Goal: Task Accomplishment & Management: Manage account settings

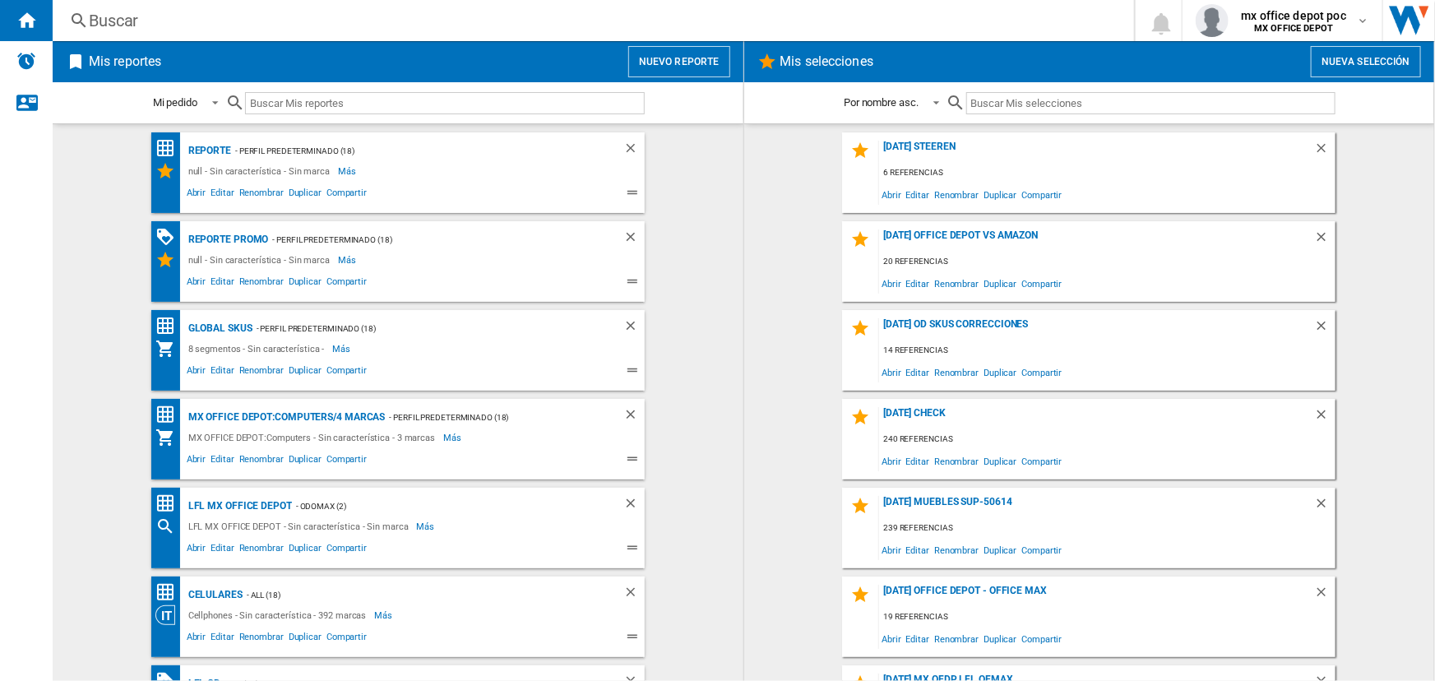
click at [0, 680] on nordpass-portal at bounding box center [0, 681] width 0 height 0
click at [306, 24] on div "Buscar" at bounding box center [590, 20] width 1002 height 23
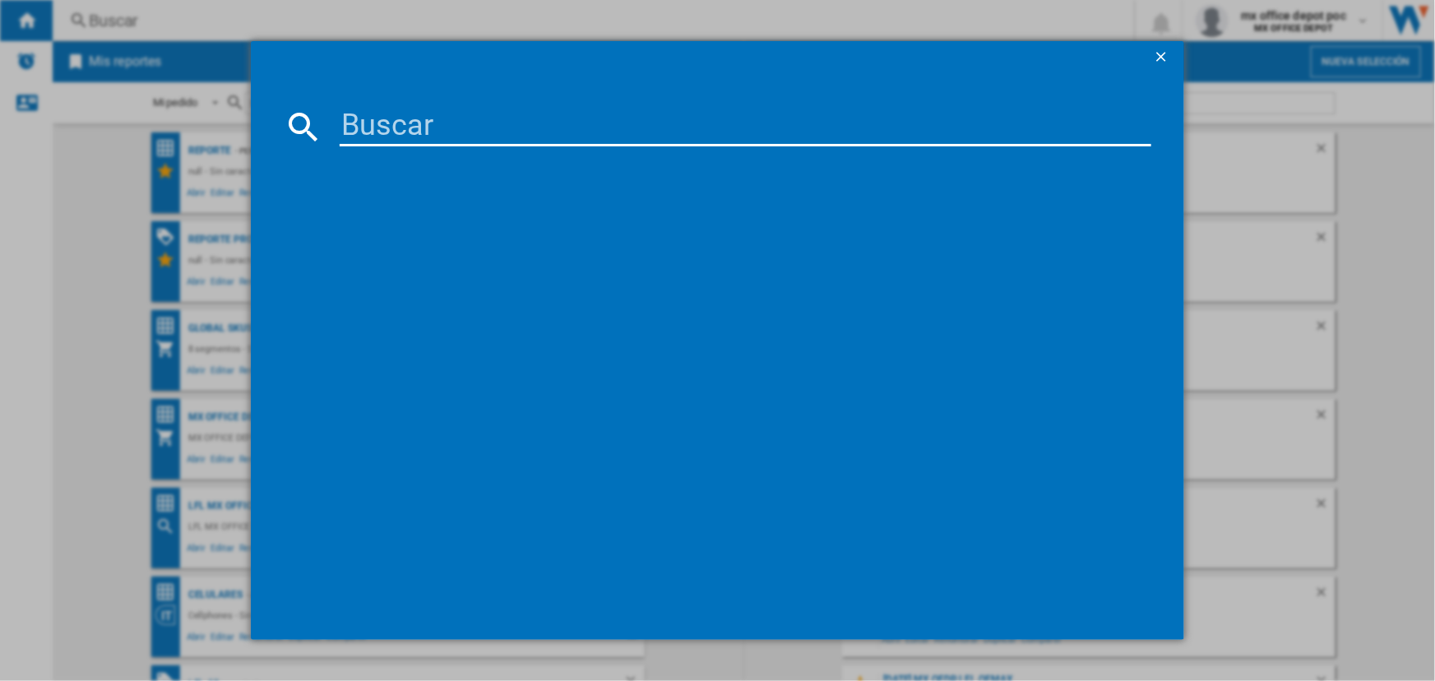
click at [470, 123] on input at bounding box center [745, 126] width 811 height 39
paste input "OFFICE DEPOT OD370 PROTECTORES DE HOJAS MATE TRANSPARENT 200PIECES LFL MX OFFIC…"
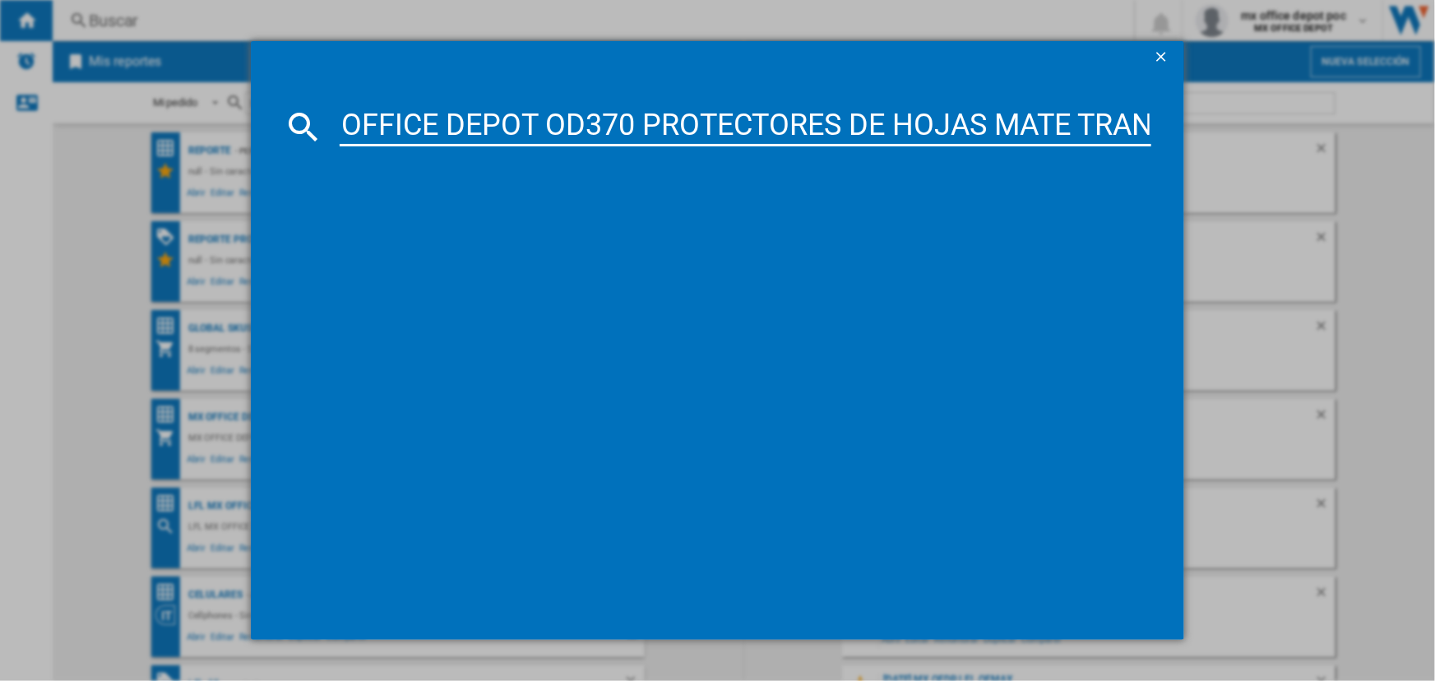
scroll to position [0, 599]
type input "OFFICE DEPOT OD370 PROTECTORES DE HOJAS MATE TRANSPARENT 200PIECES LFL MX OFFIC…"
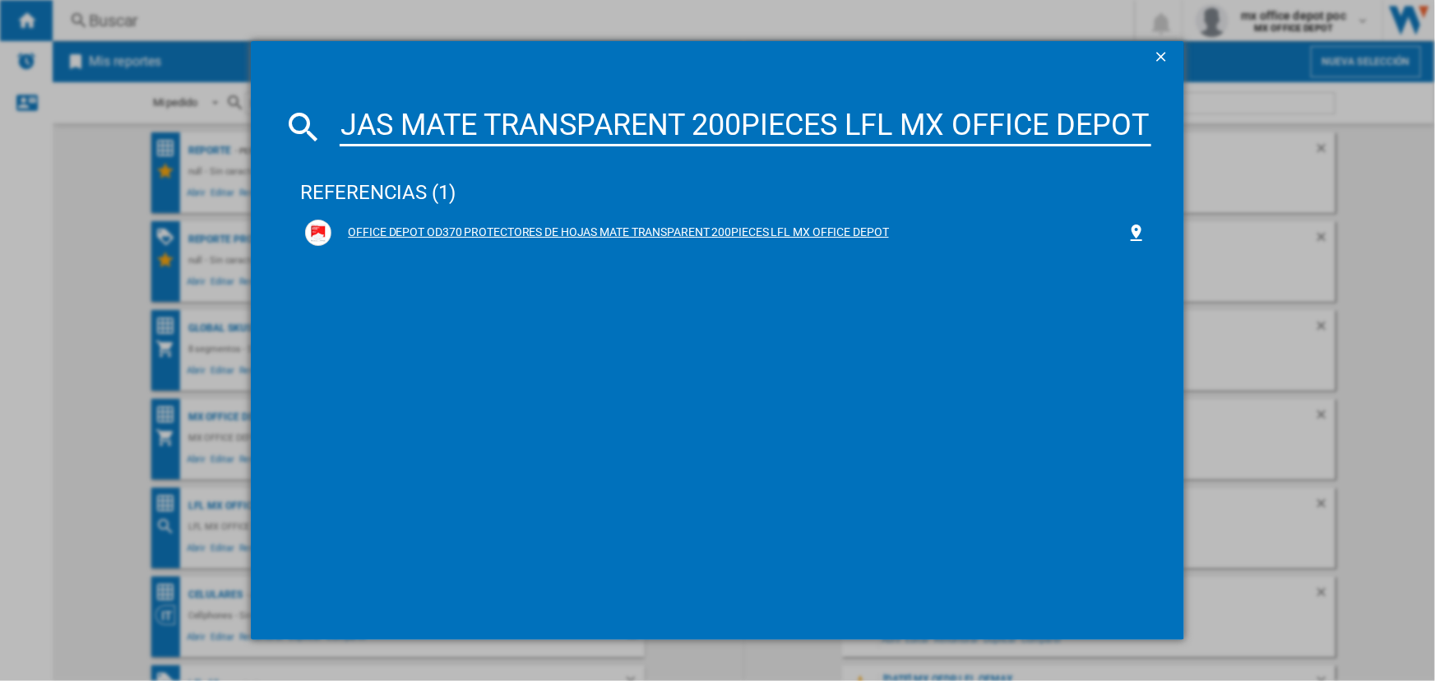
click at [702, 228] on div "OFFICE DEPOT OD370 PROTECTORES DE HOJAS MATE TRANSPARENT 200PIECES LFL MX OFFIC…" at bounding box center [728, 232] width 794 height 16
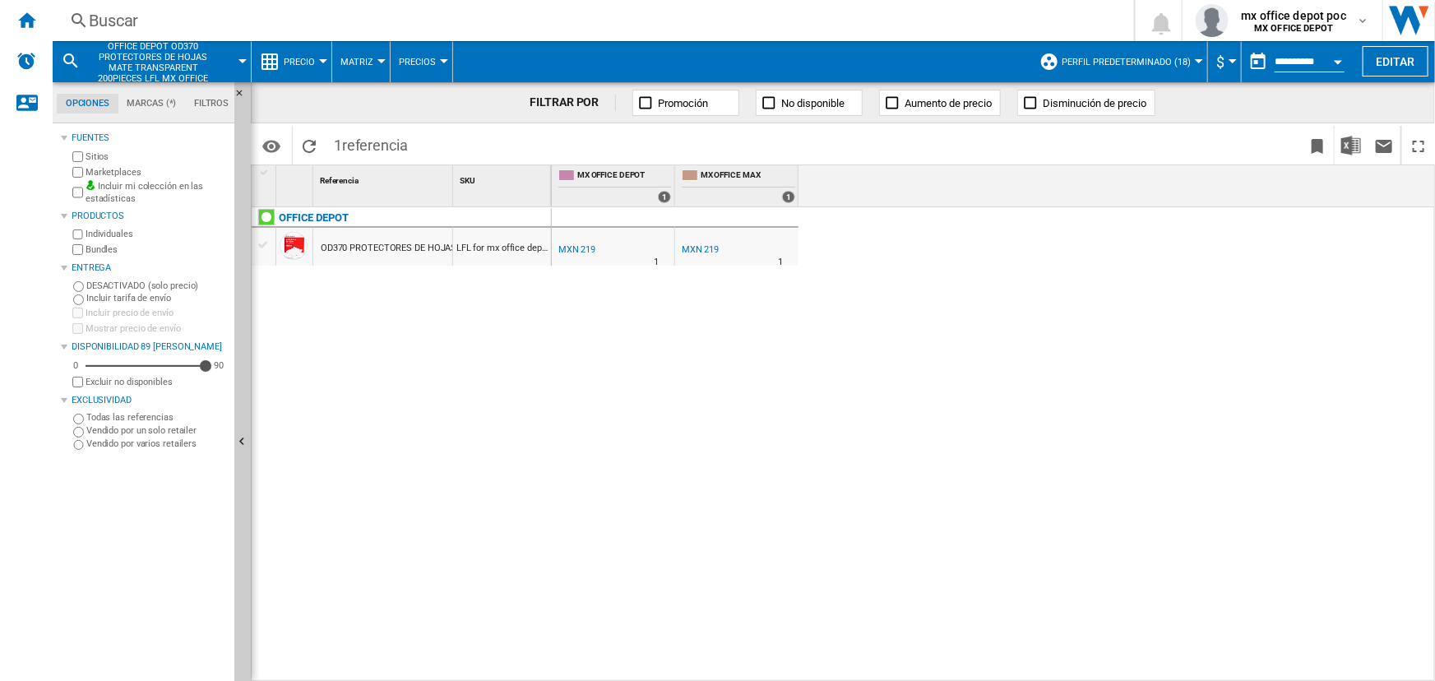
click at [584, 245] on div "MXN 219" at bounding box center [576, 249] width 37 height 11
click at [687, 247] on div "MXN 219" at bounding box center [700, 249] width 37 height 11
click at [548, 30] on div "Buscar" at bounding box center [590, 20] width 1002 height 23
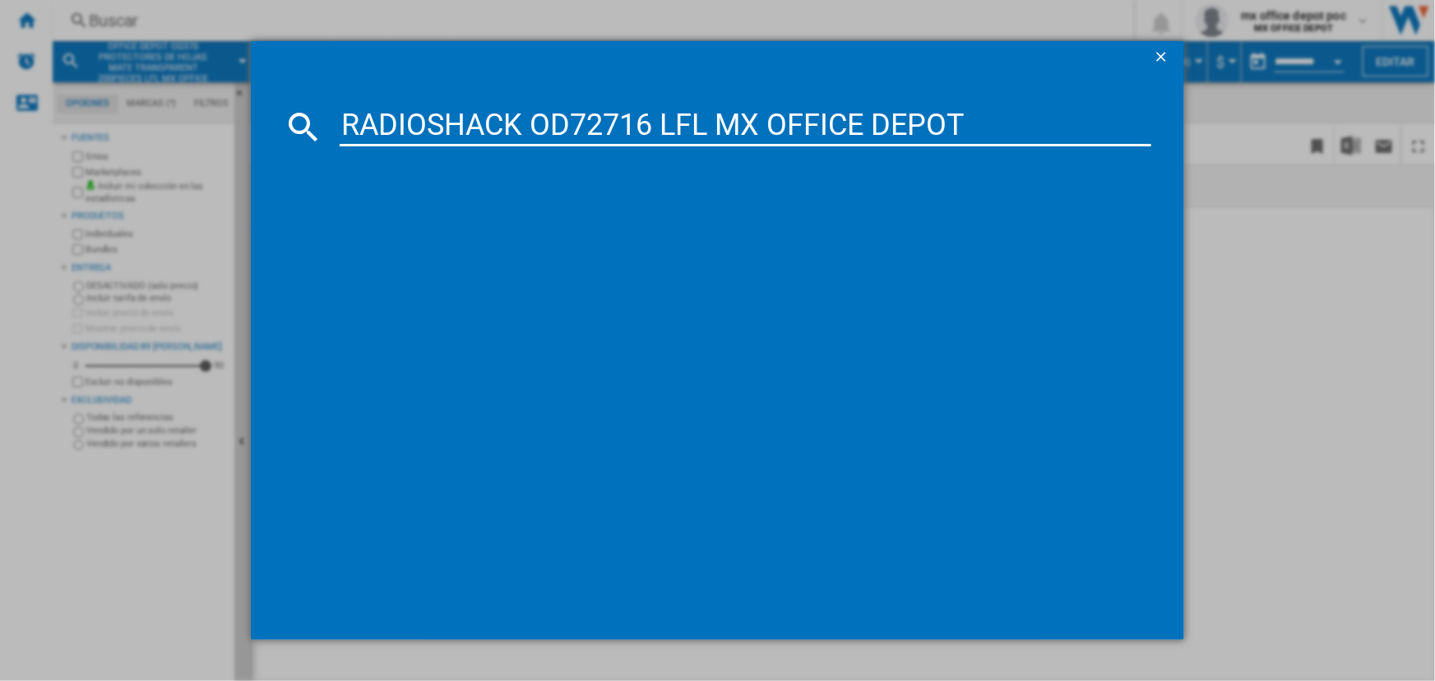
type input "RADIOSHACK OD72716 LFL MX OFFICE DEPOT"
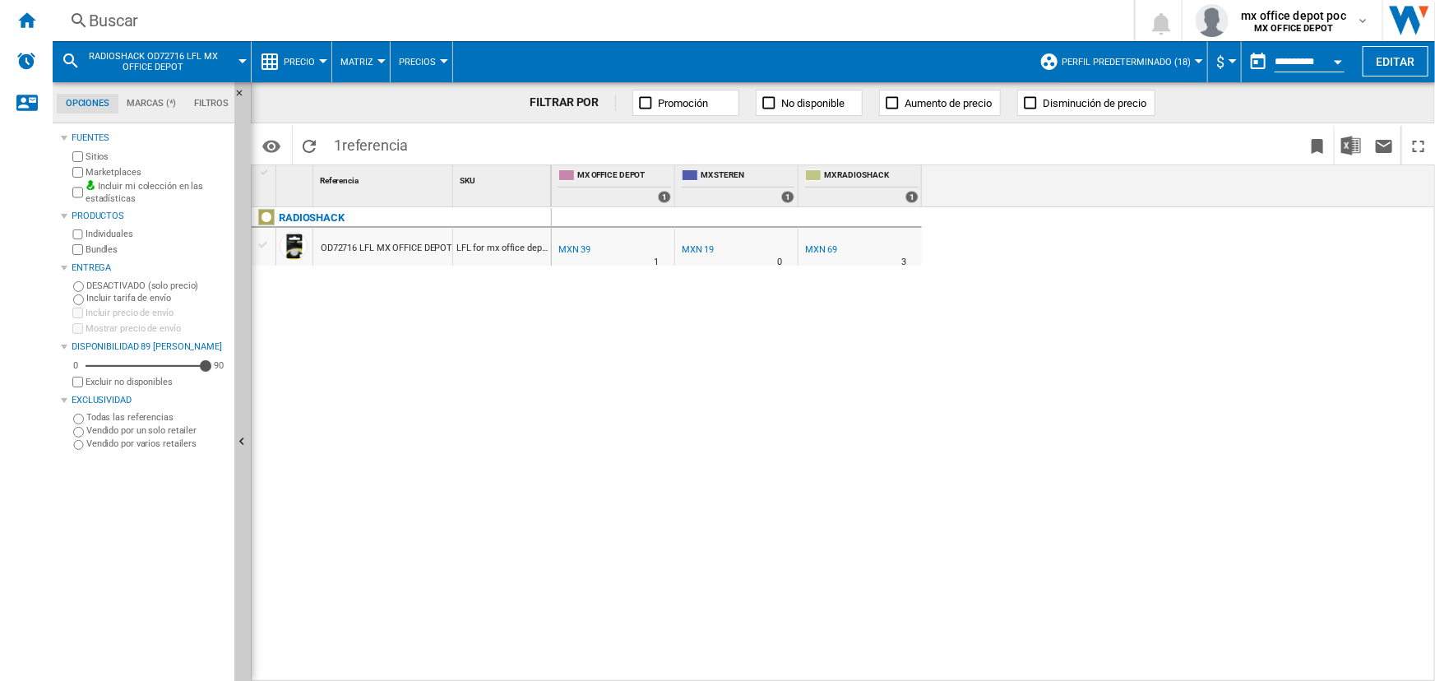
click at [570, 245] on div "MXN 39" at bounding box center [574, 249] width 32 height 11
click at [702, 247] on div "MXN 19" at bounding box center [698, 249] width 32 height 11
click at [823, 249] on div "MXN 69" at bounding box center [821, 249] width 32 height 11
click at [699, 252] on div "MXN 19" at bounding box center [698, 249] width 32 height 11
click at [592, 242] on div at bounding box center [594, 261] width 8 height 39
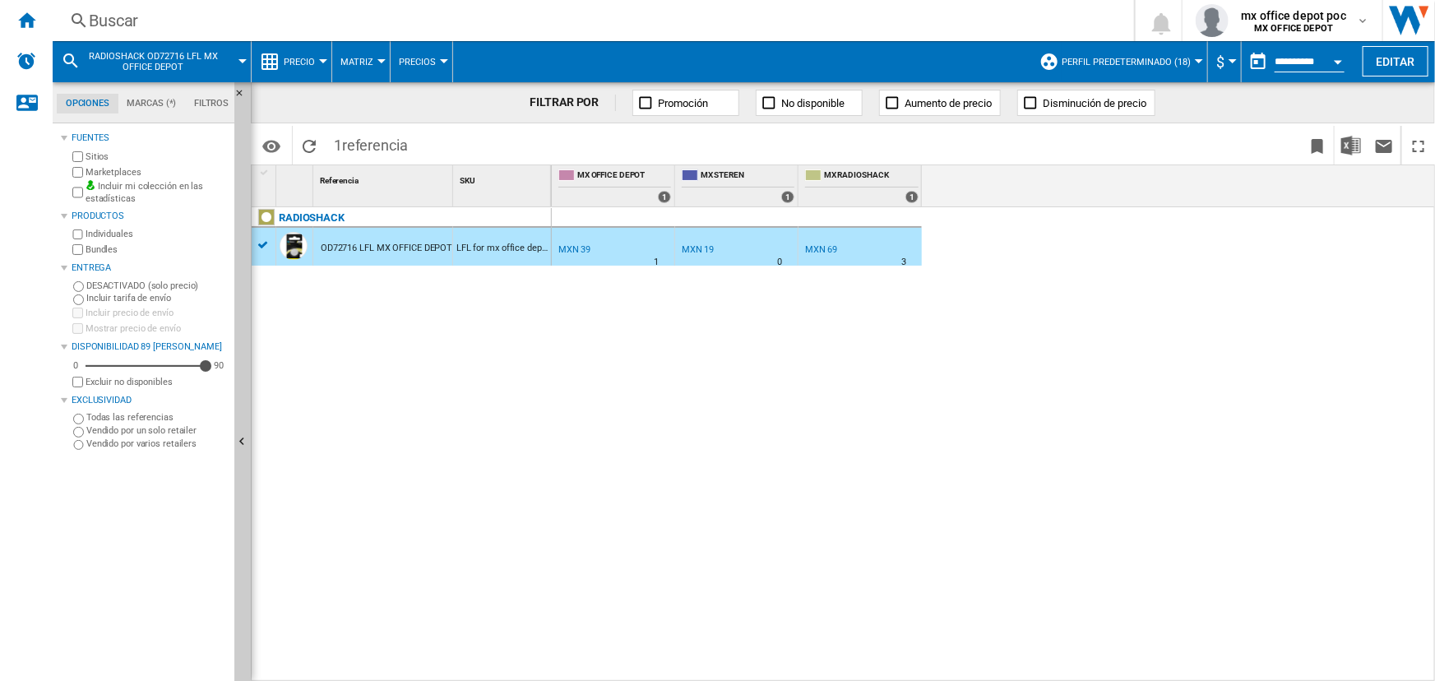
click at [583, 247] on div "MXN 39" at bounding box center [574, 249] width 32 height 11
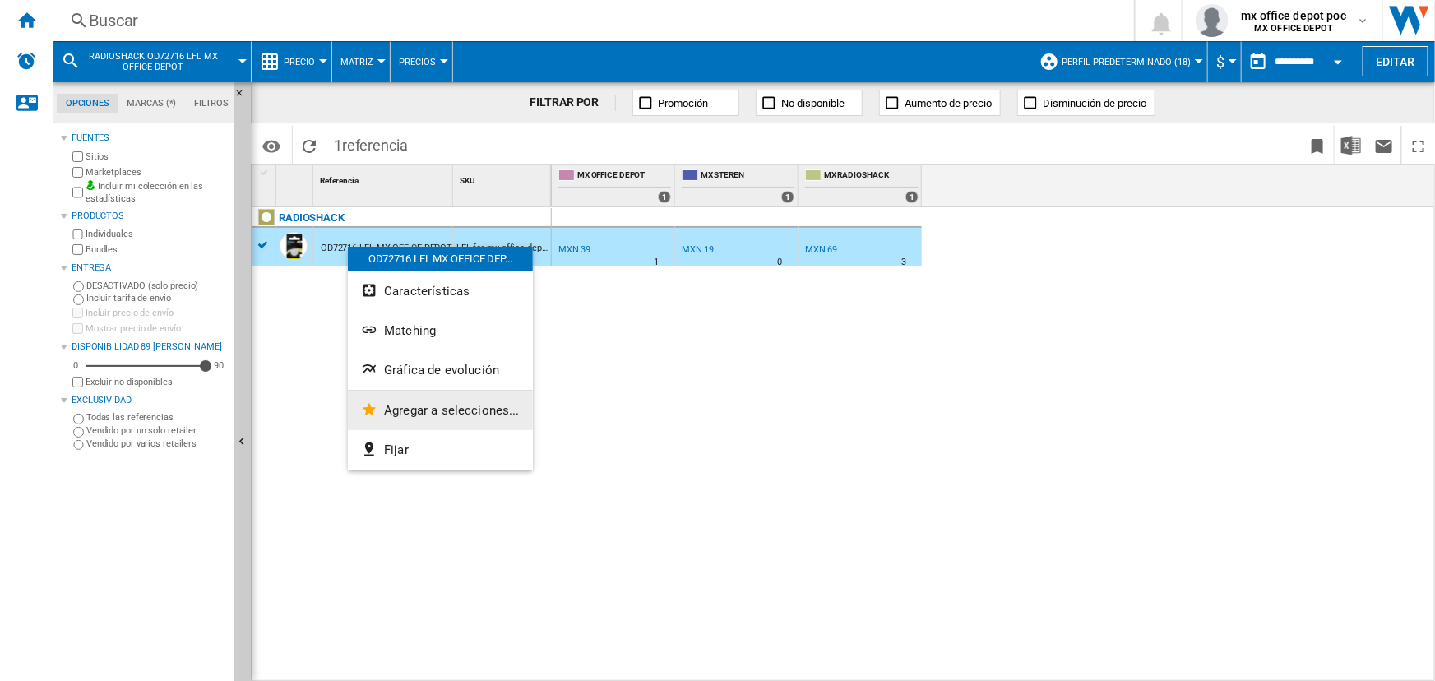
click at [412, 403] on span "Agregar a selecciones..." at bounding box center [452, 410] width 136 height 15
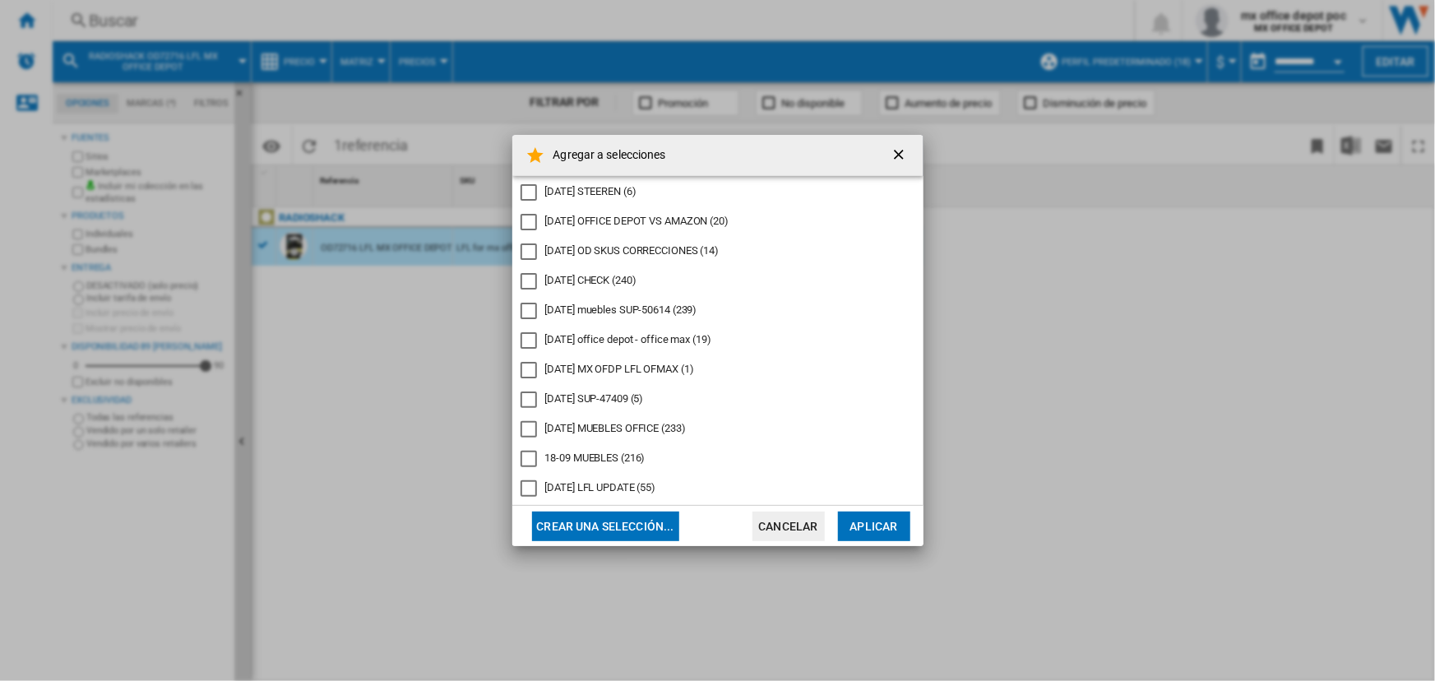
click at [641, 520] on button "Crear una selección..." at bounding box center [605, 526] width 147 height 30
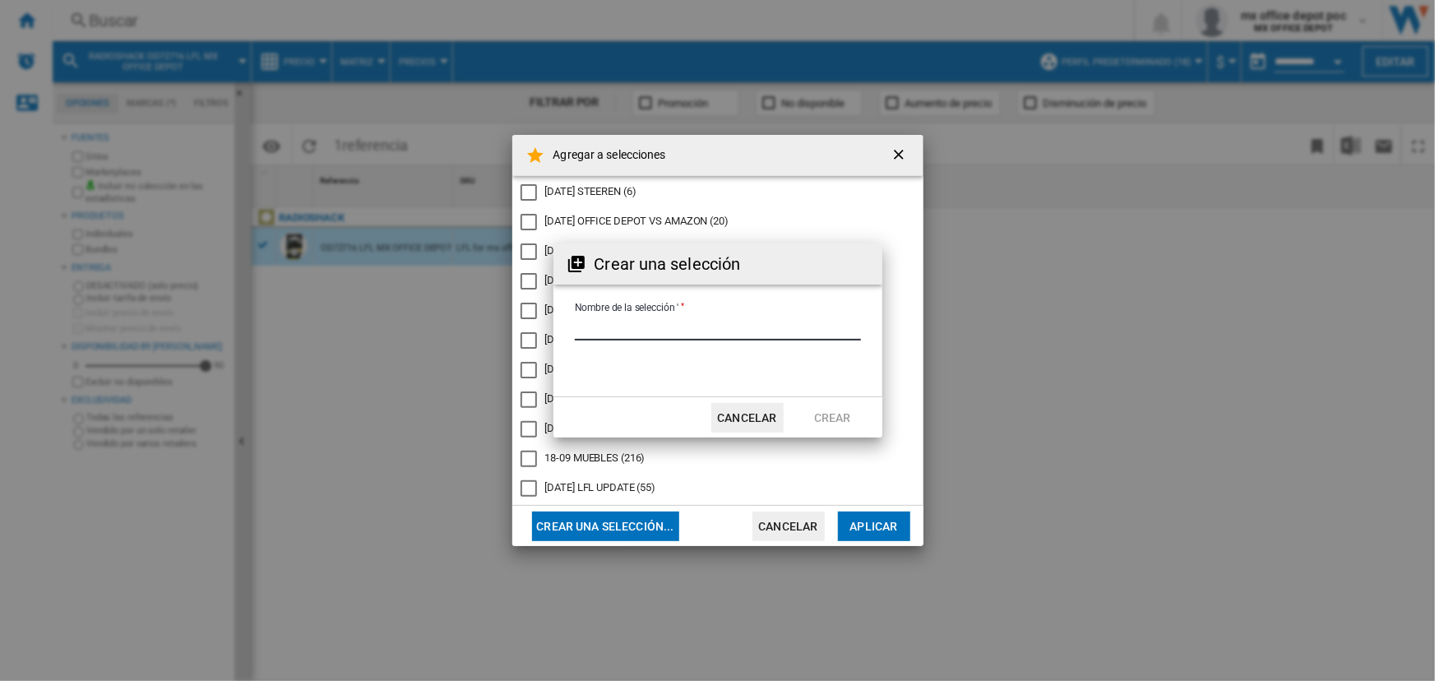
click at [730, 330] on input "Nombre de la selección '" at bounding box center [718, 328] width 286 height 25
type input "**********"
click at [830, 418] on button "Crear" at bounding box center [833, 418] width 72 height 30
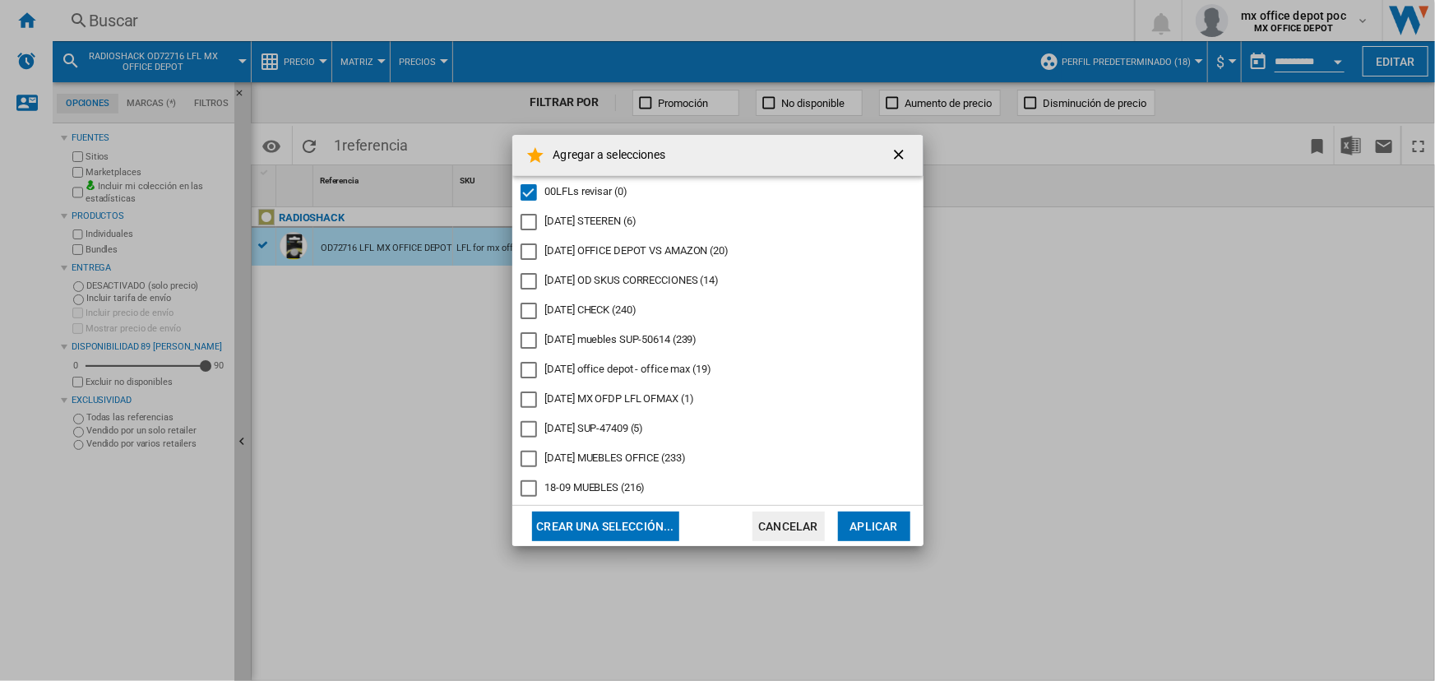
click at [878, 531] on button "Aplicar" at bounding box center [874, 526] width 72 height 30
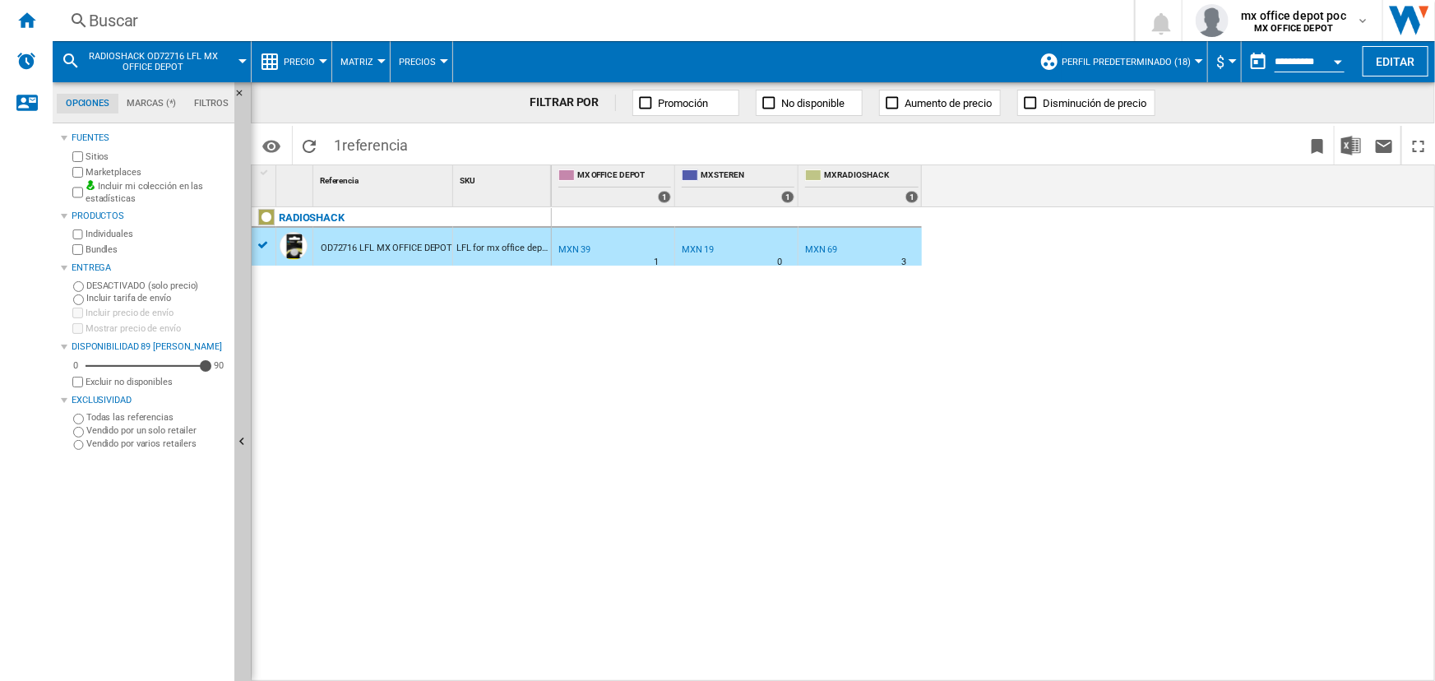
click at [412, 21] on div "Buscar" at bounding box center [590, 20] width 1002 height 23
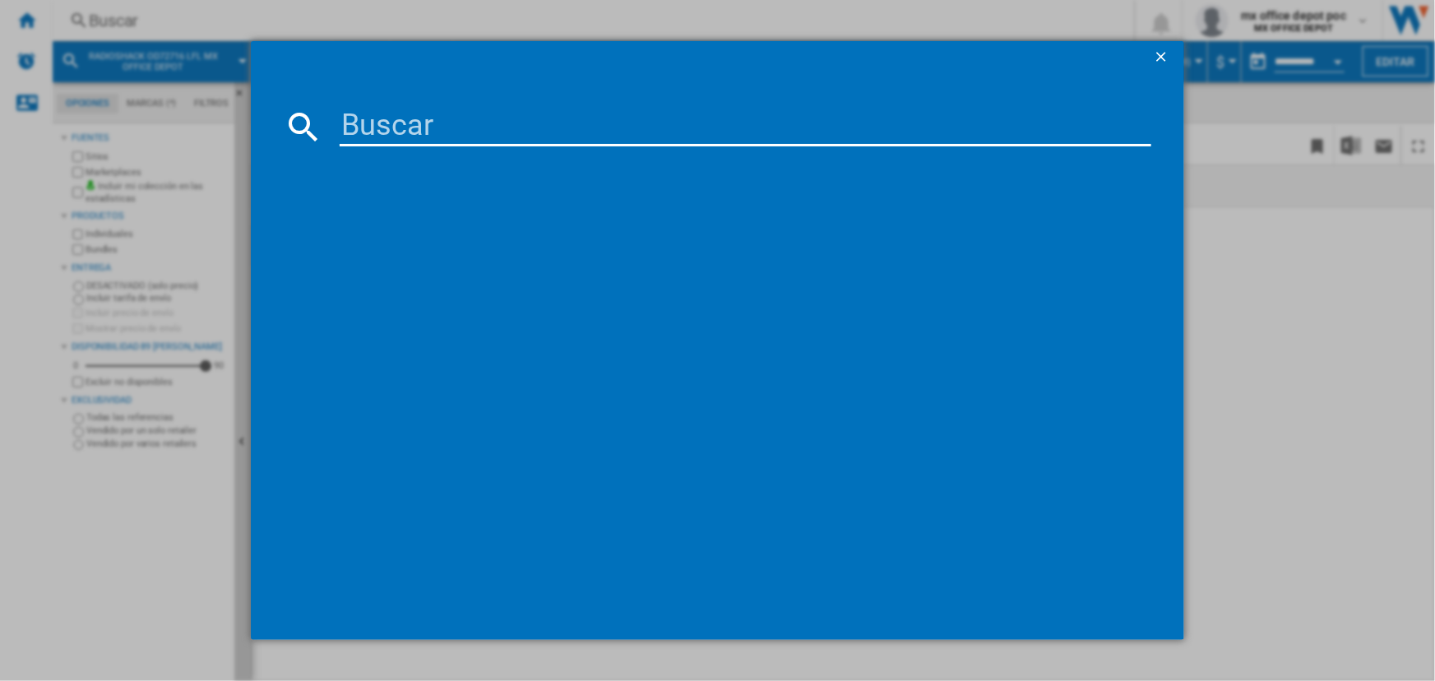
type input "RADIOSHACK 9136S BLACK LFL MX OFFICE DEPOT"
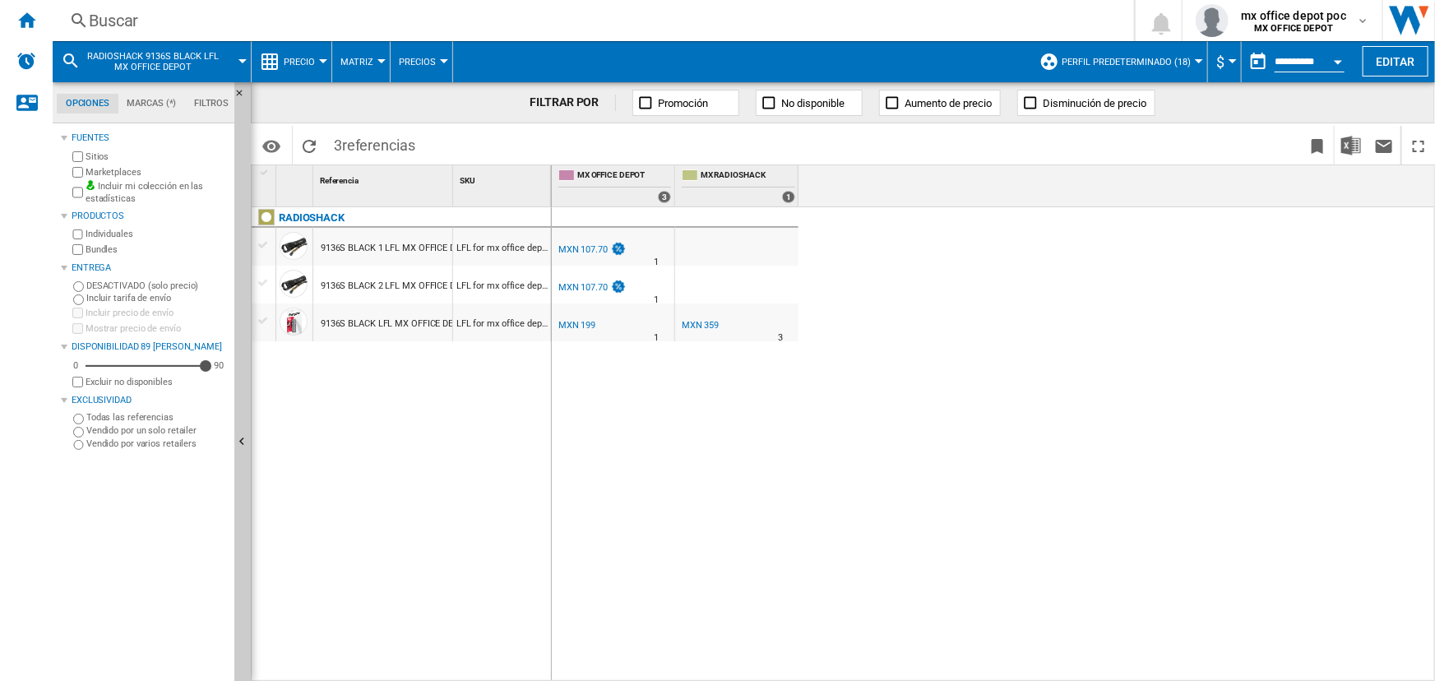
drag, startPoint x: 454, startPoint y: 173, endPoint x: 550, endPoint y: 178, distance: 96.3
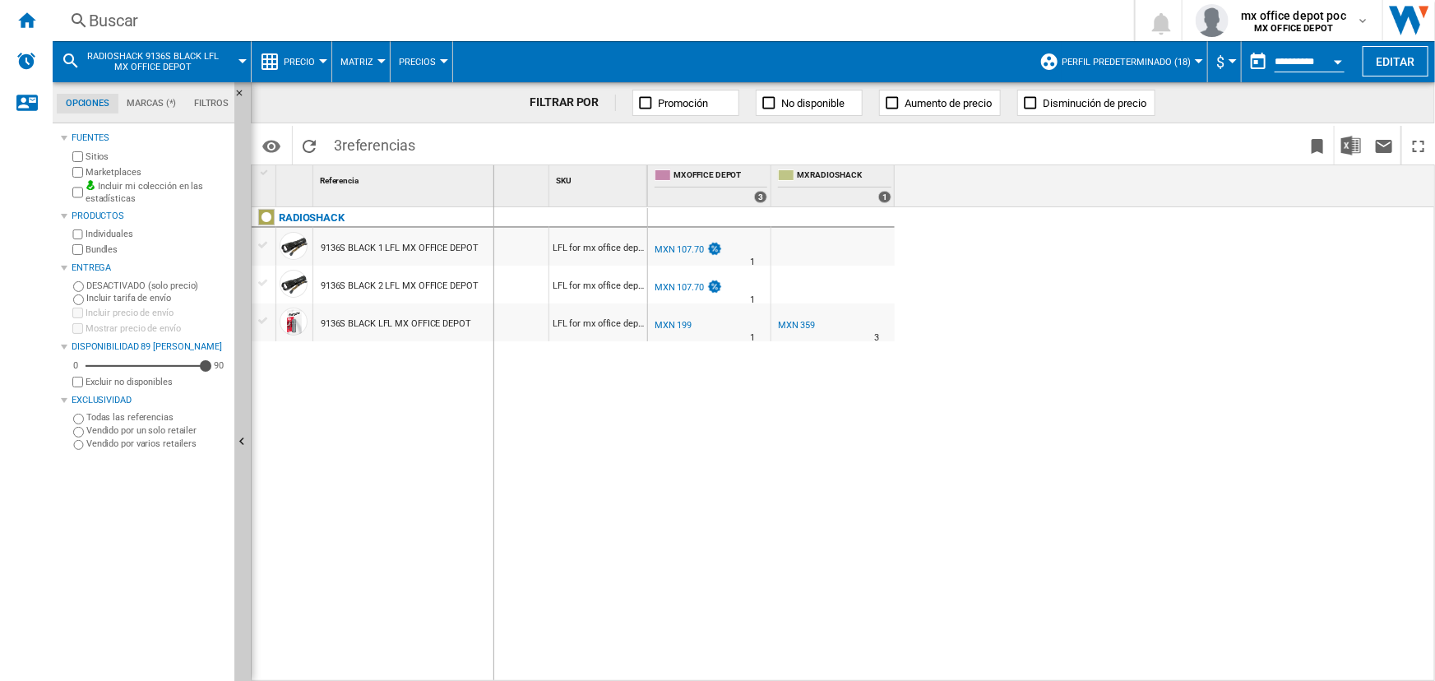
drag, startPoint x: 550, startPoint y: 178, endPoint x: 493, endPoint y: 179, distance: 57.6
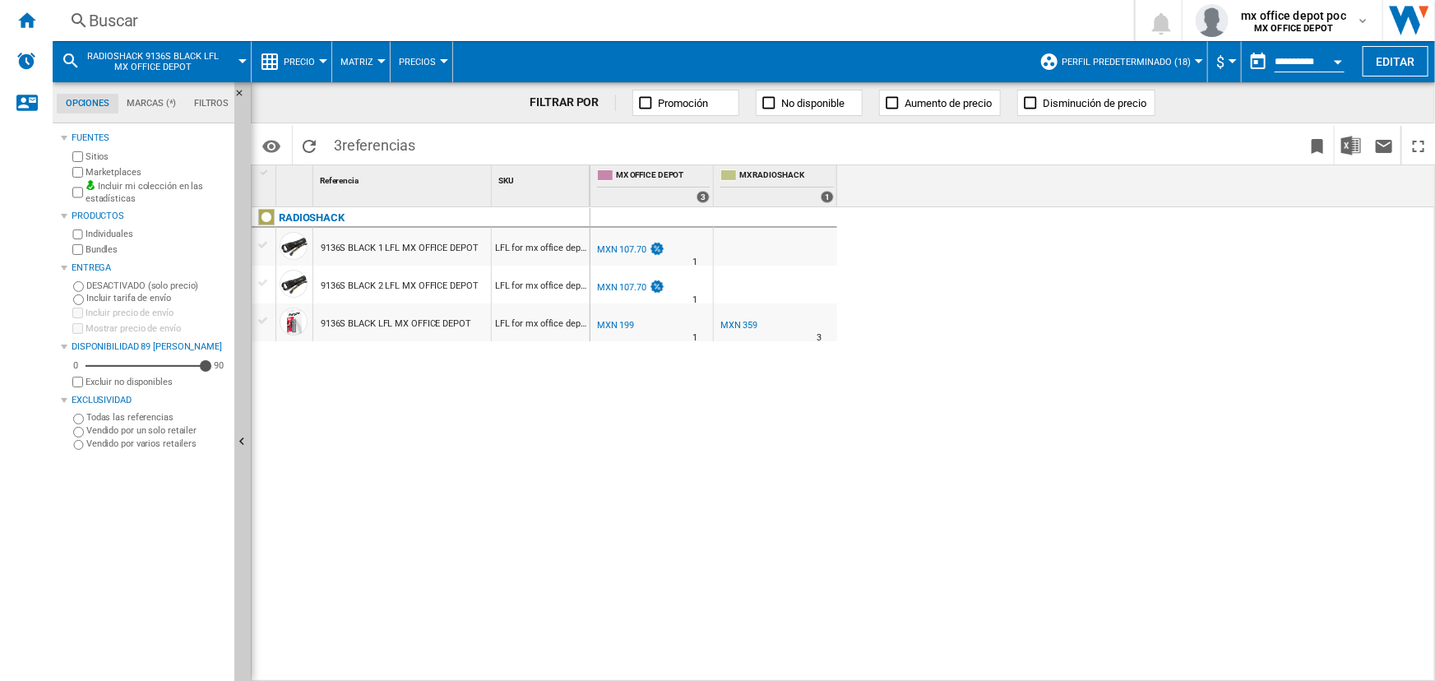
click at [618, 244] on div "MXN 107.70" at bounding box center [621, 249] width 49 height 11
click at [618, 322] on div "MXN 199" at bounding box center [615, 325] width 37 height 11
click at [752, 323] on div "MXN 359" at bounding box center [738, 325] width 37 height 11
click at [600, 246] on div "MXN 107.70" at bounding box center [621, 249] width 49 height 11
click at [624, 248] on div "MXN 107.70" at bounding box center [621, 249] width 49 height 11
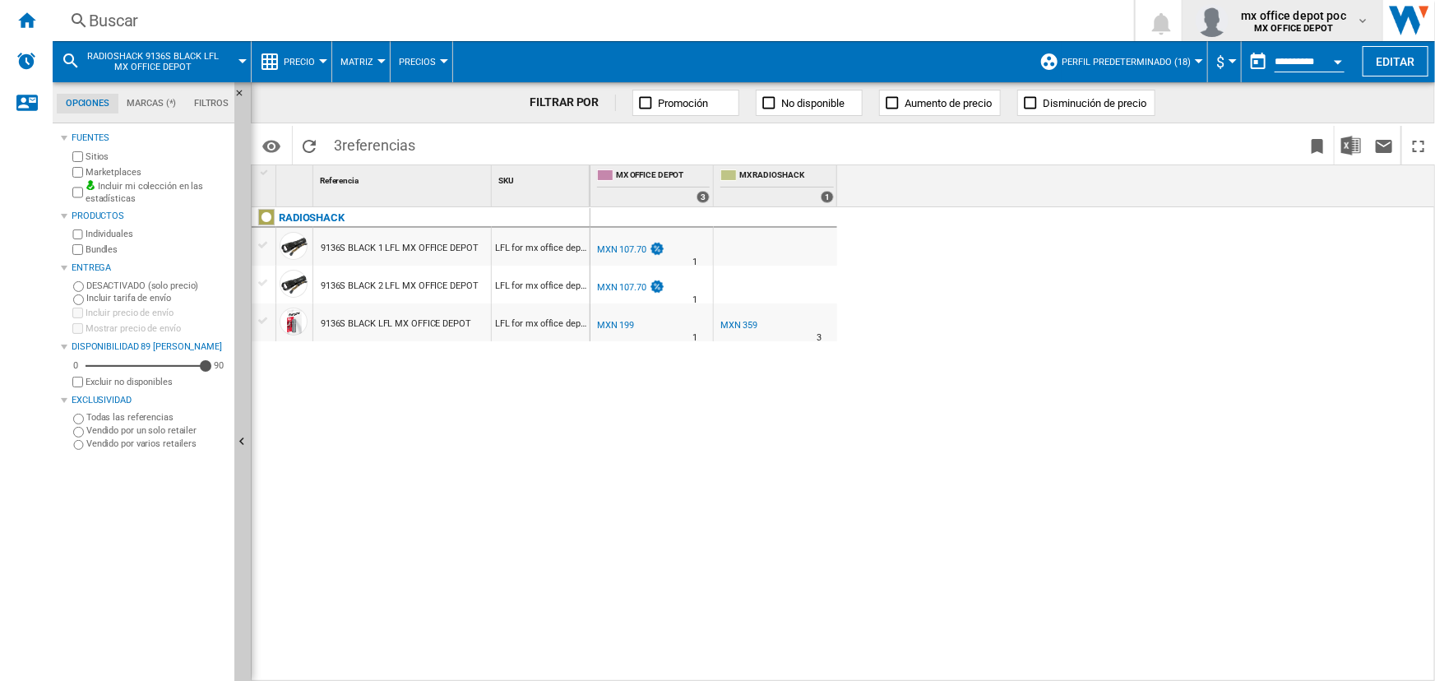
click at [1325, 9] on span "mx office depot poc" at bounding box center [1294, 15] width 105 height 16
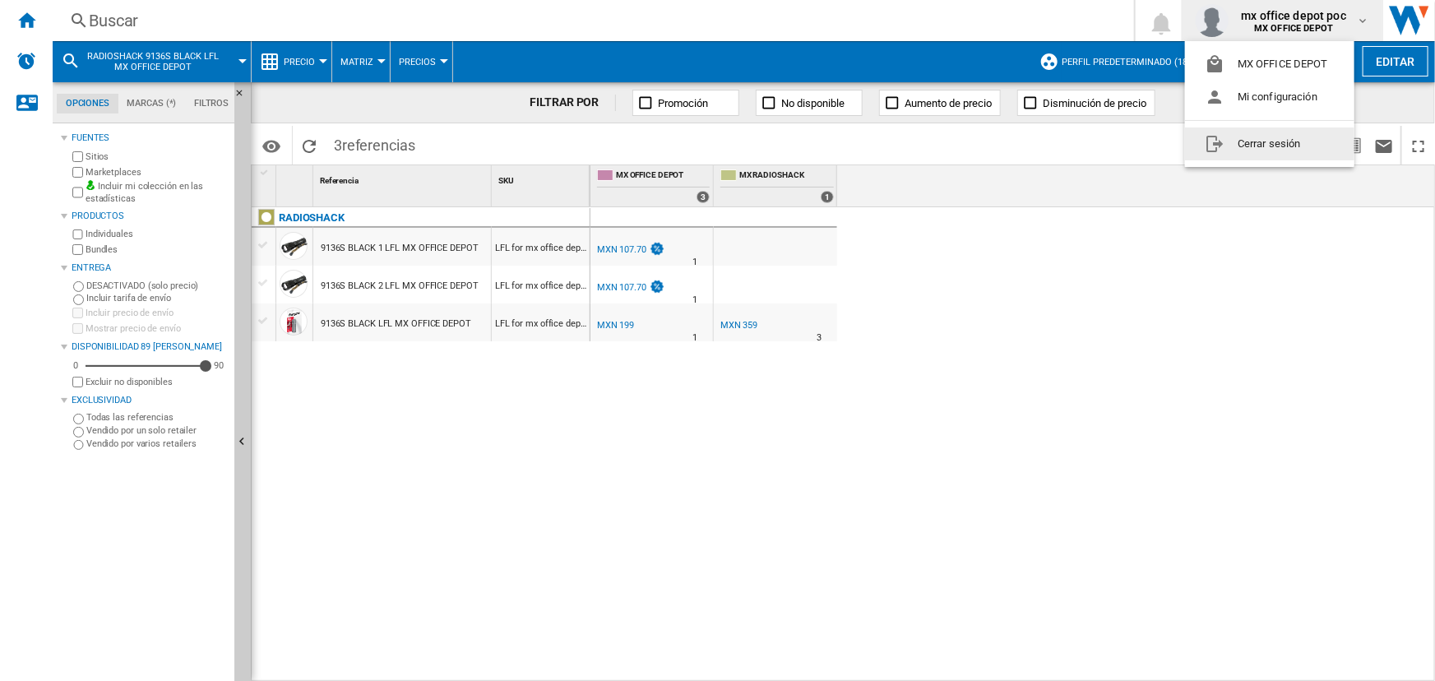
click at [1253, 147] on button "Cerrar sesión" at bounding box center [1269, 143] width 169 height 33
